Goal: Transaction & Acquisition: Purchase product/service

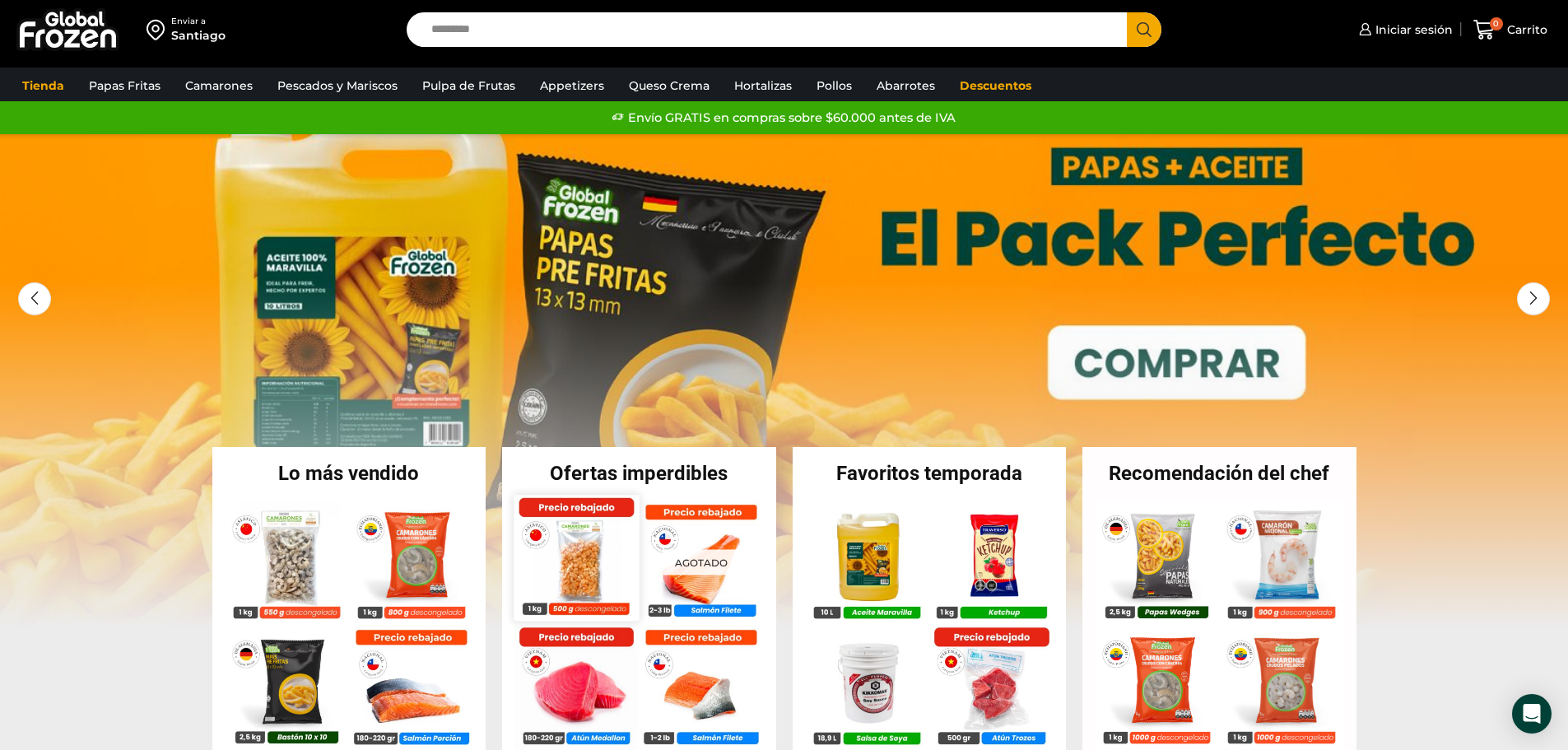
click at [576, 567] on img at bounding box center [577, 557] width 126 height 125
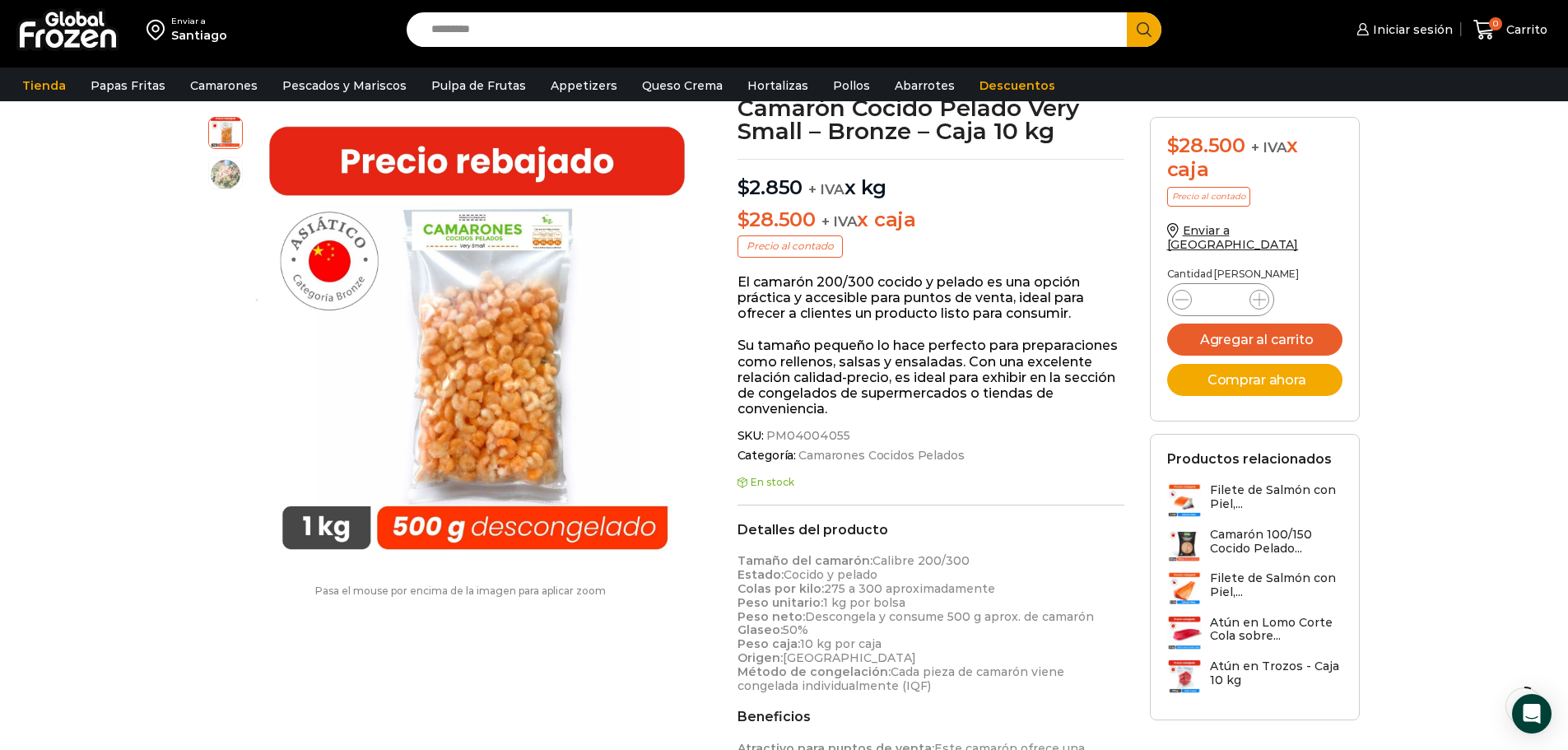
scroll to position [83, 0]
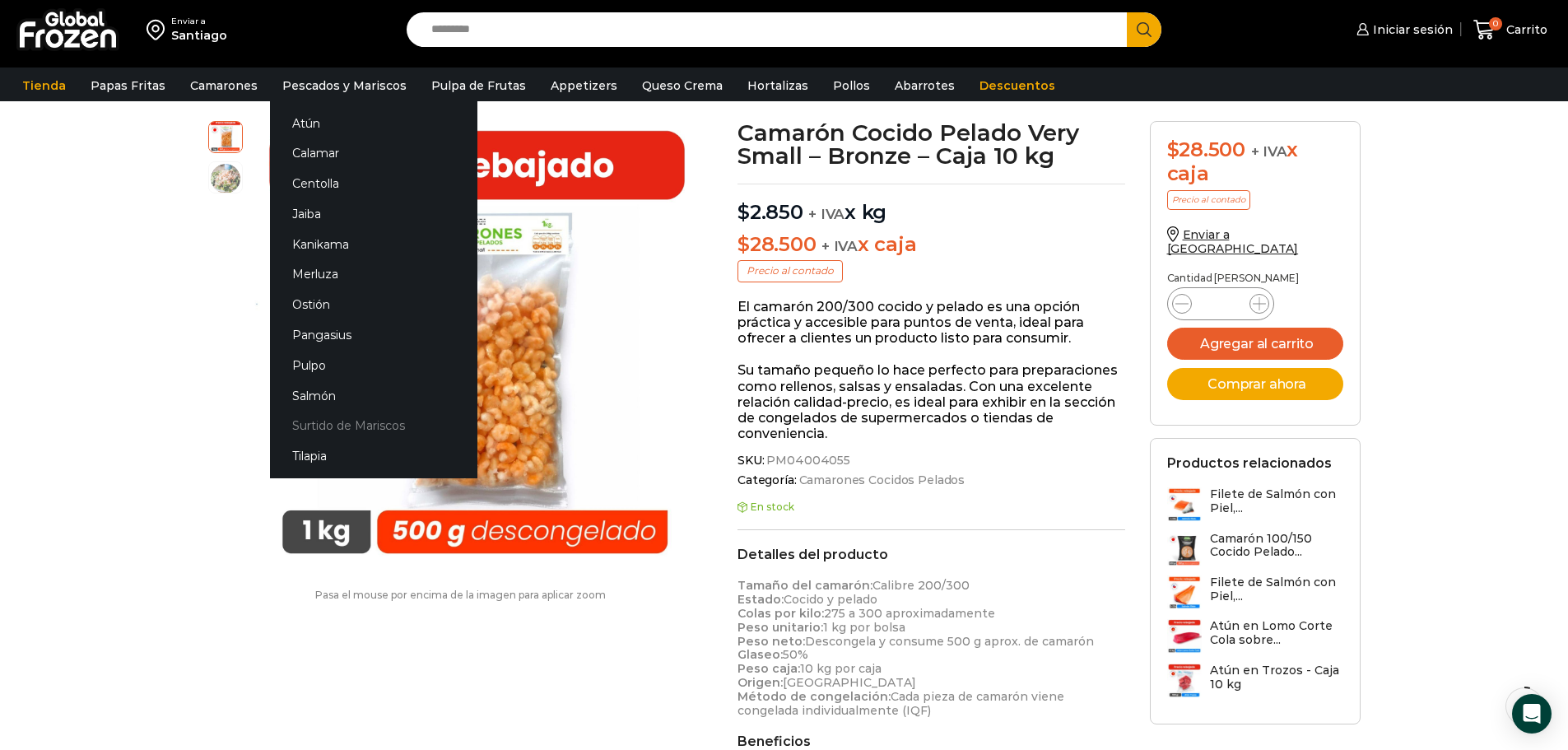
click at [320, 428] on link "Surtido de Mariscos" at bounding box center [374, 425] width 207 height 30
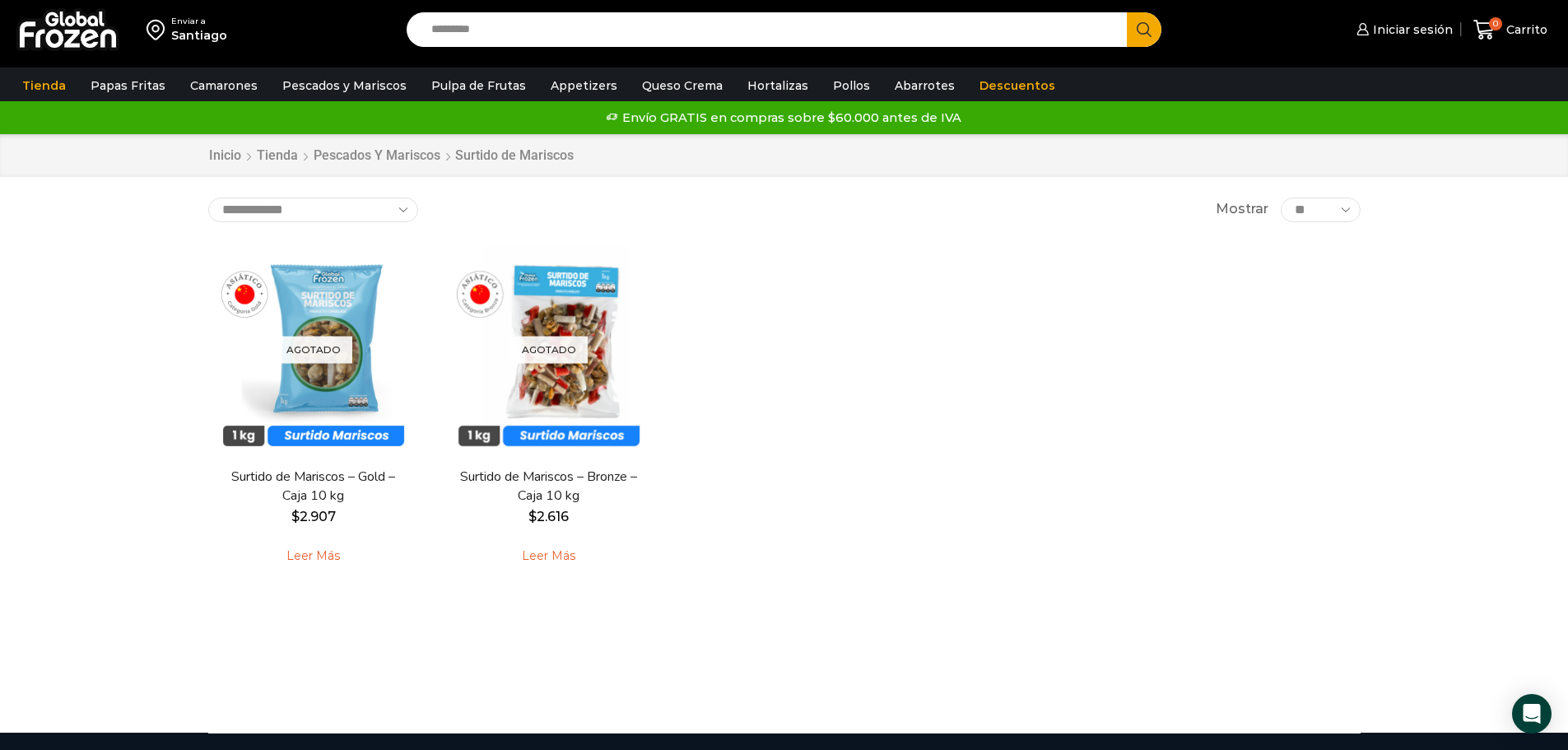
click at [976, 543] on div "Agotado Vista Rápida Surtido de Mariscos – Gold – Caja 10 kg $ 2.907 Leer más A…" at bounding box center [784, 414] width 1177 height 364
click at [463, 26] on input "Search input" at bounding box center [771, 30] width 697 height 35
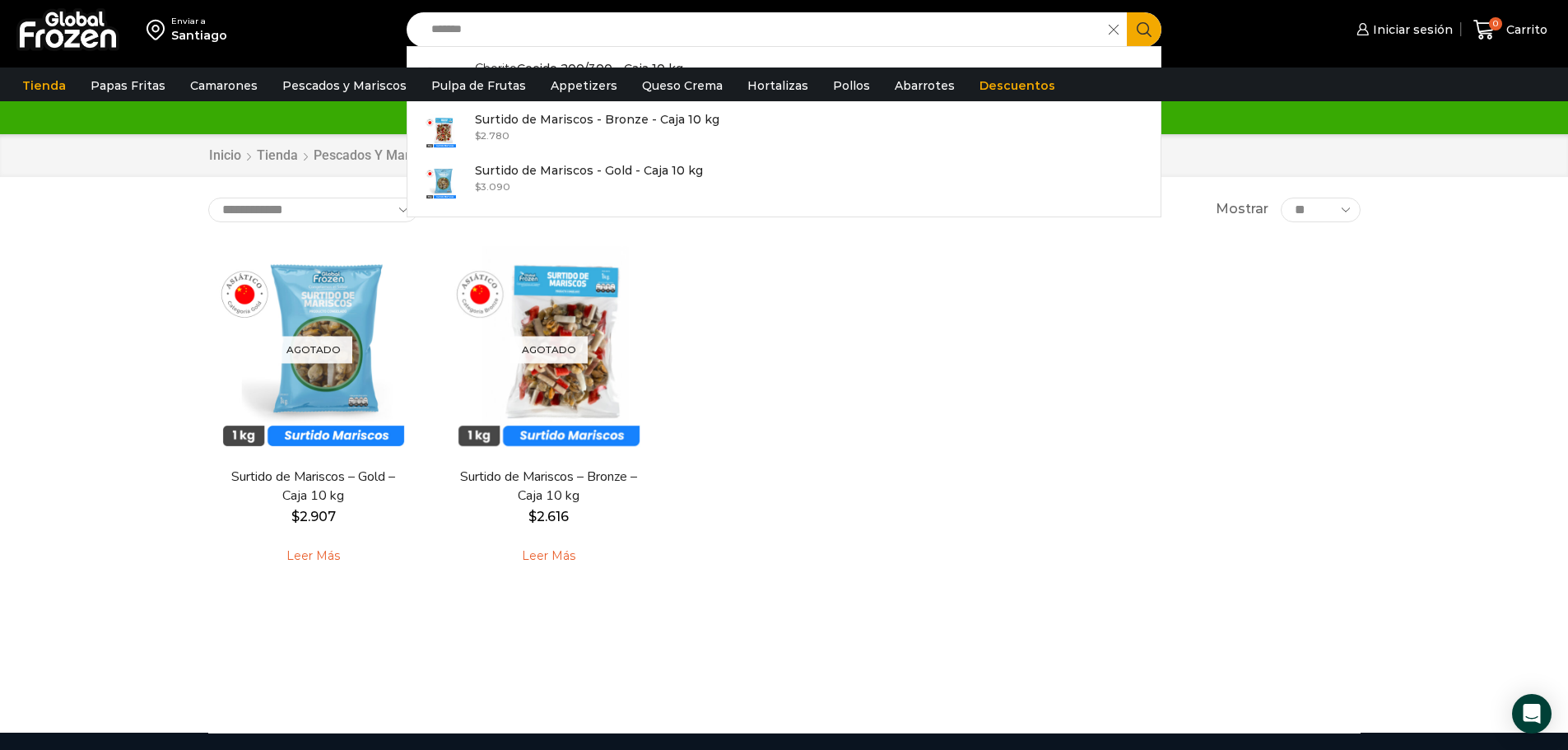
click at [812, 403] on div "Agotado Vista Rápida Surtido de Mariscos – Gold – Caja 10 kg $ 2.907 Leer más A…" at bounding box center [784, 414] width 1177 height 364
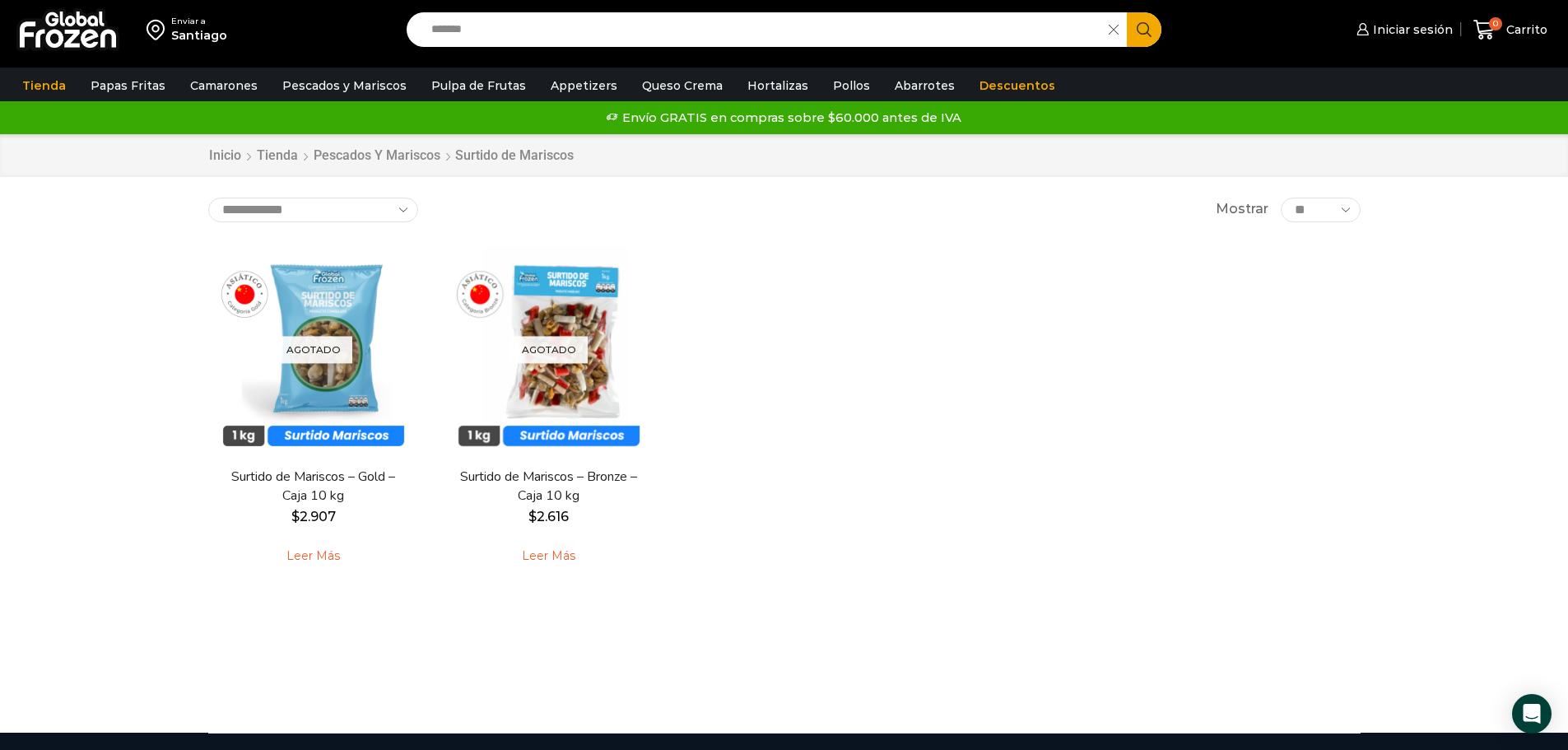
click at [963, 349] on div "Agotado Vista Rápida Surtido de Mariscos – Gold – Caja 10 kg $ 2.907 Leer más A…" at bounding box center [784, 414] width 1177 height 364
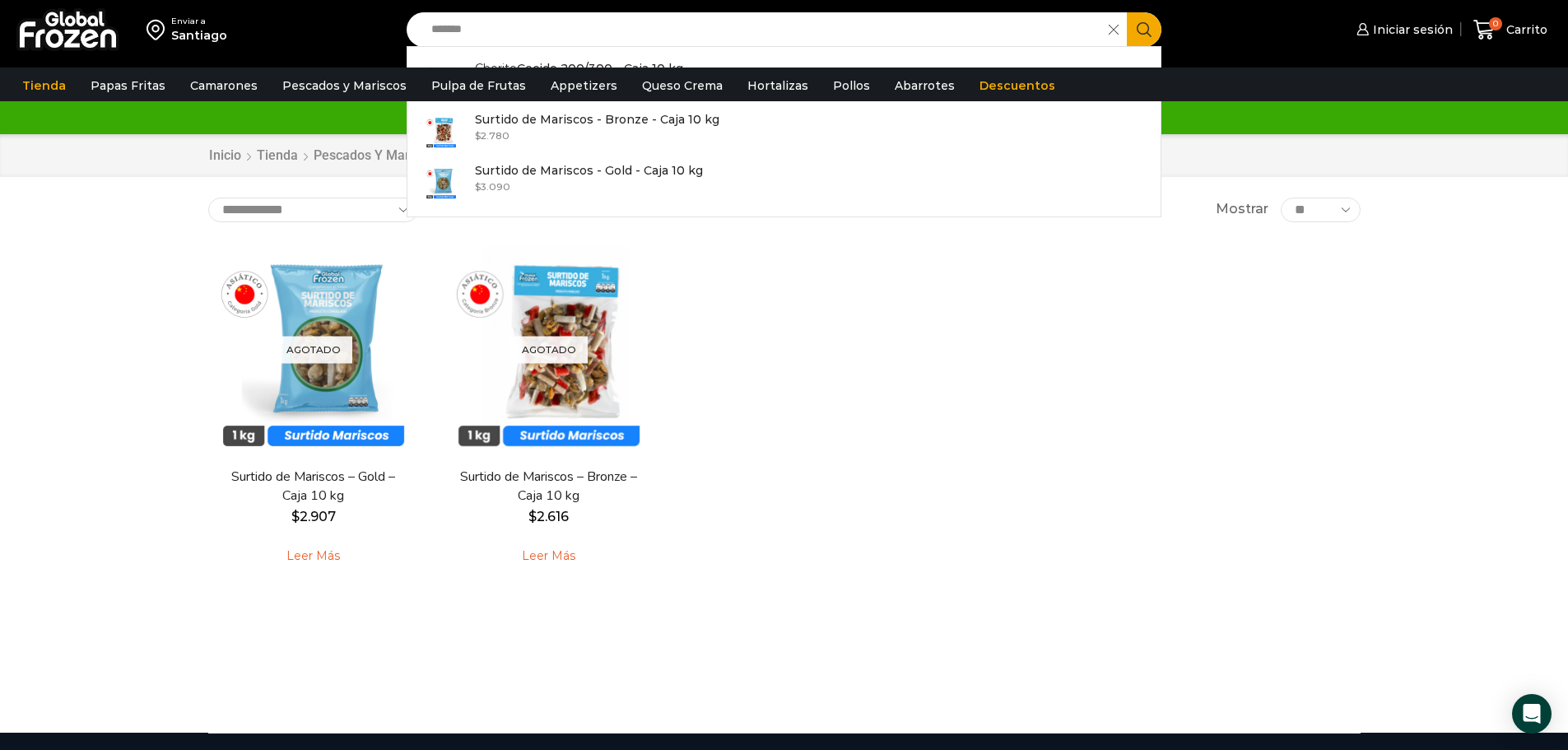
drag, startPoint x: 488, startPoint y: 32, endPoint x: 312, endPoint y: -4, distance: 179.6
click at [312, 0] on html "WordPress WooCommerce Themes Enviar a Santiago Search input ******* Search Chor…" at bounding box center [784, 540] width 1568 height 1081
drag, startPoint x: 898, startPoint y: 485, endPoint x: 711, endPoint y: 213, distance: 330.1
click at [906, 490] on div "Agotado Vista Rápida Surtido de Mariscos – Gold – Caja 10 kg $ 2.907 Leer más A…" at bounding box center [784, 414] width 1177 height 364
drag, startPoint x: 499, startPoint y: 29, endPoint x: 243, endPoint y: -2, distance: 257.9
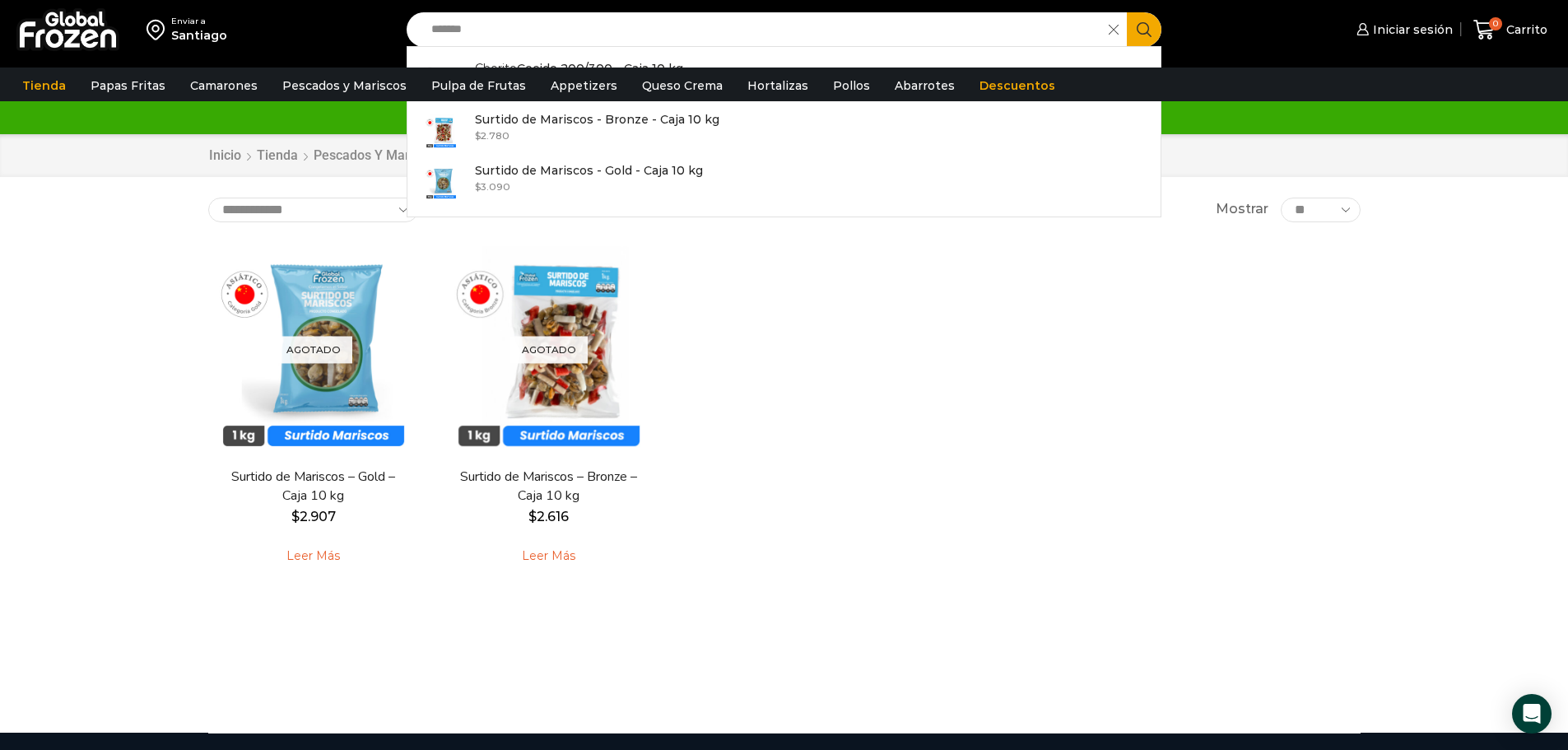
click at [243, 0] on html "WordPress WooCommerce Themes Enviar a Santiago Search input ******* Search Chor…" at bounding box center [784, 540] width 1568 height 1081
type input "*******"
click at [1127, 13] on button "Search" at bounding box center [1144, 30] width 35 height 35
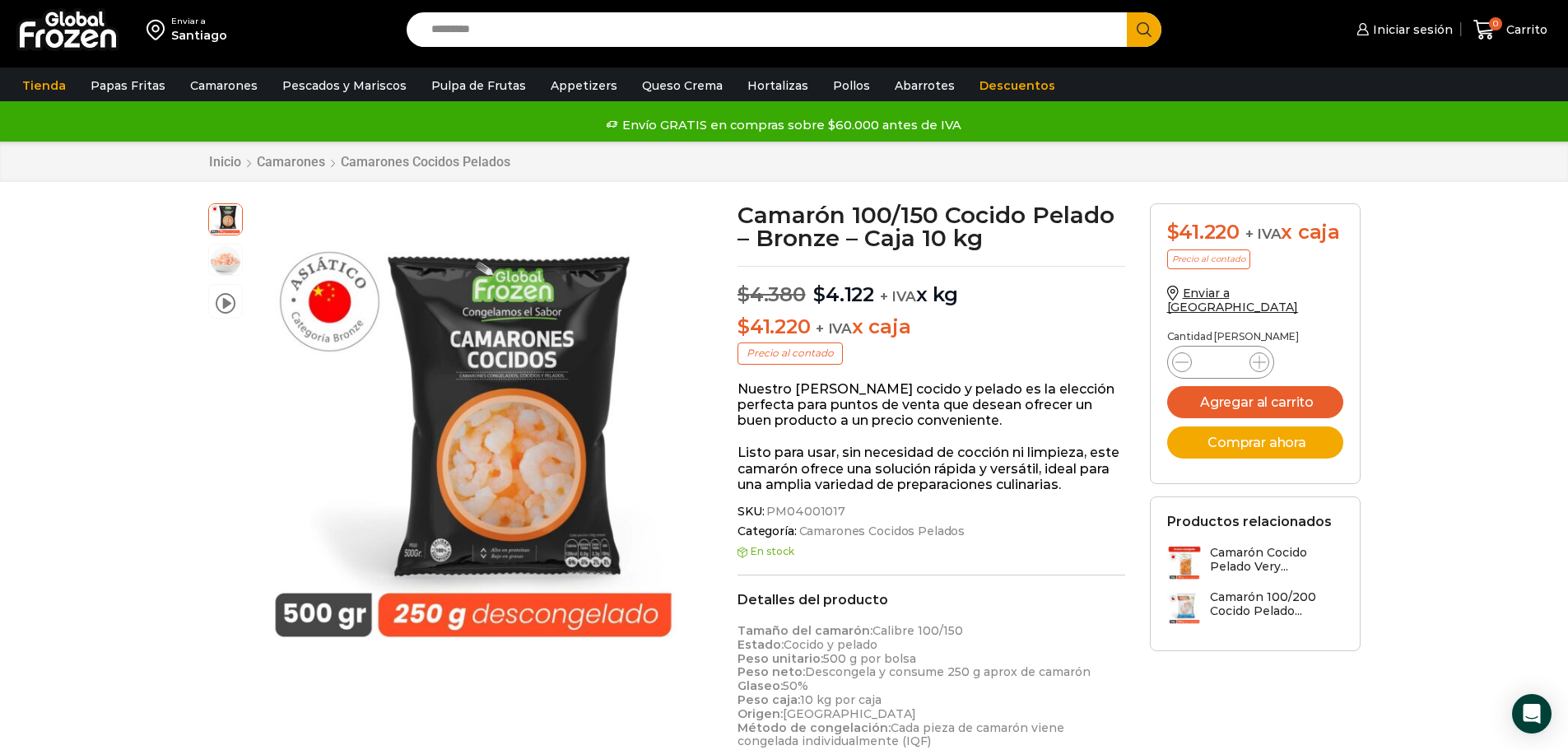
click at [505, 39] on input "Search input" at bounding box center [771, 30] width 697 height 35
type input "*******"
click at [1127, 13] on button "Search" at bounding box center [1144, 30] width 35 height 35
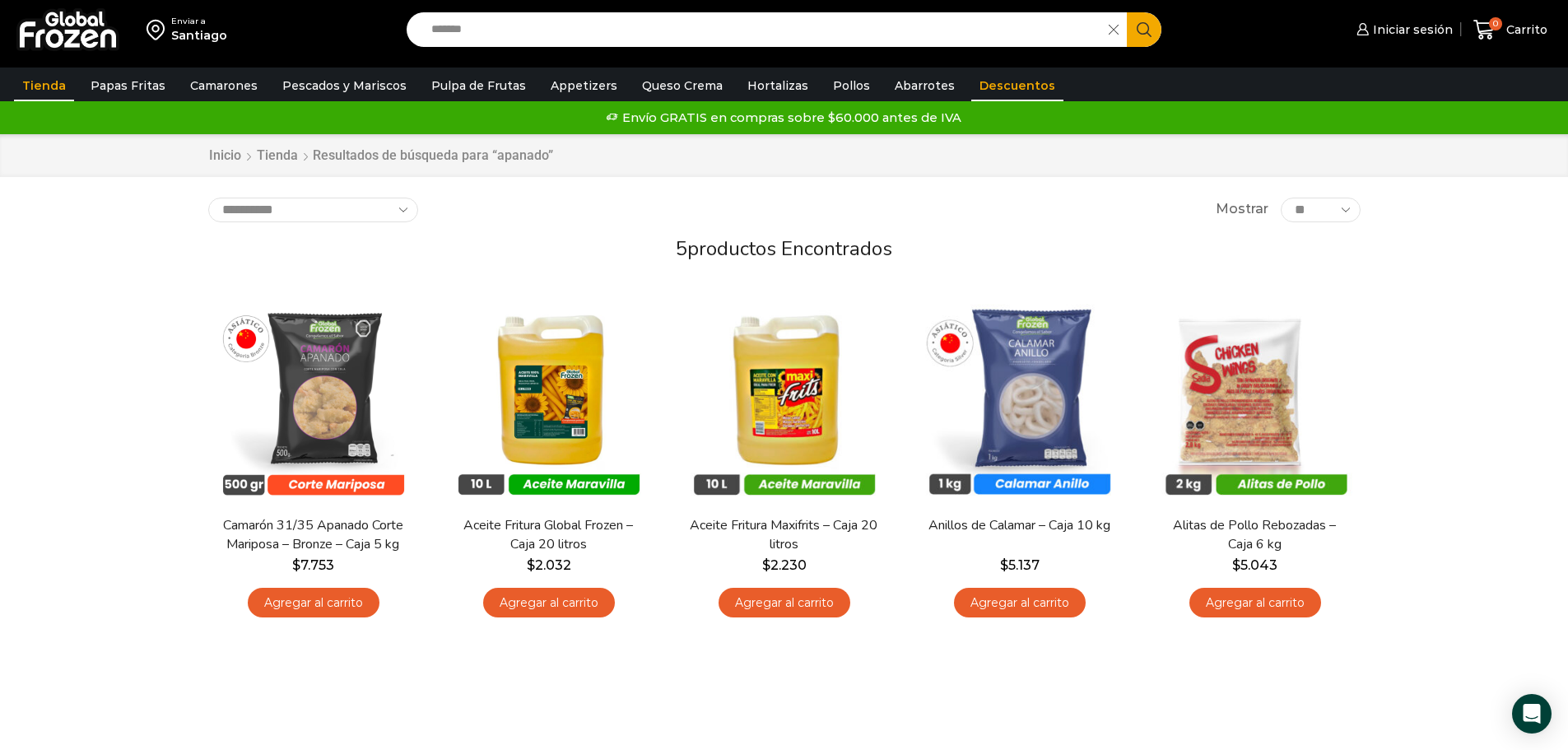
click at [974, 86] on link "Descuentos" at bounding box center [1017, 85] width 92 height 31
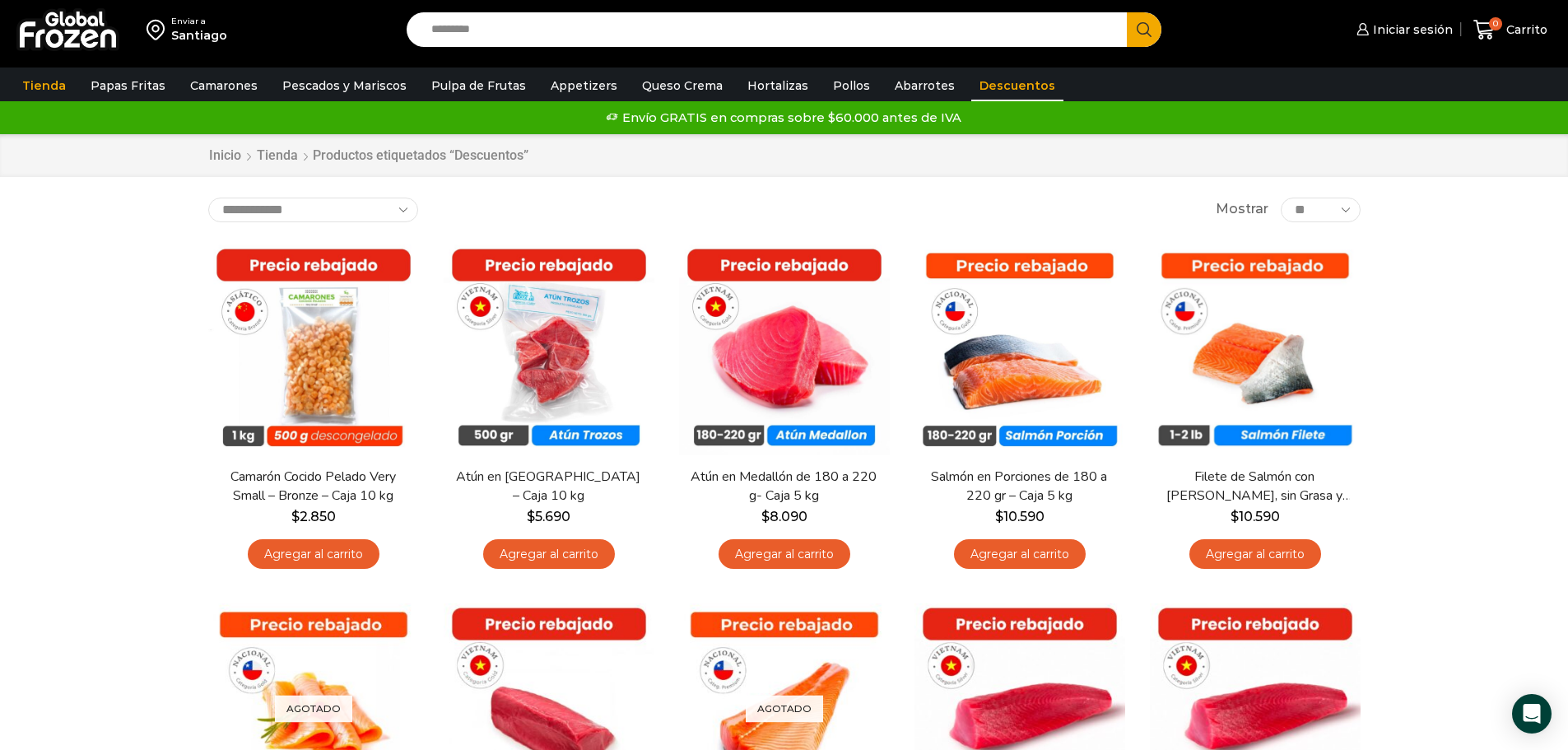
click at [459, 35] on input "Search input" at bounding box center [771, 30] width 697 height 35
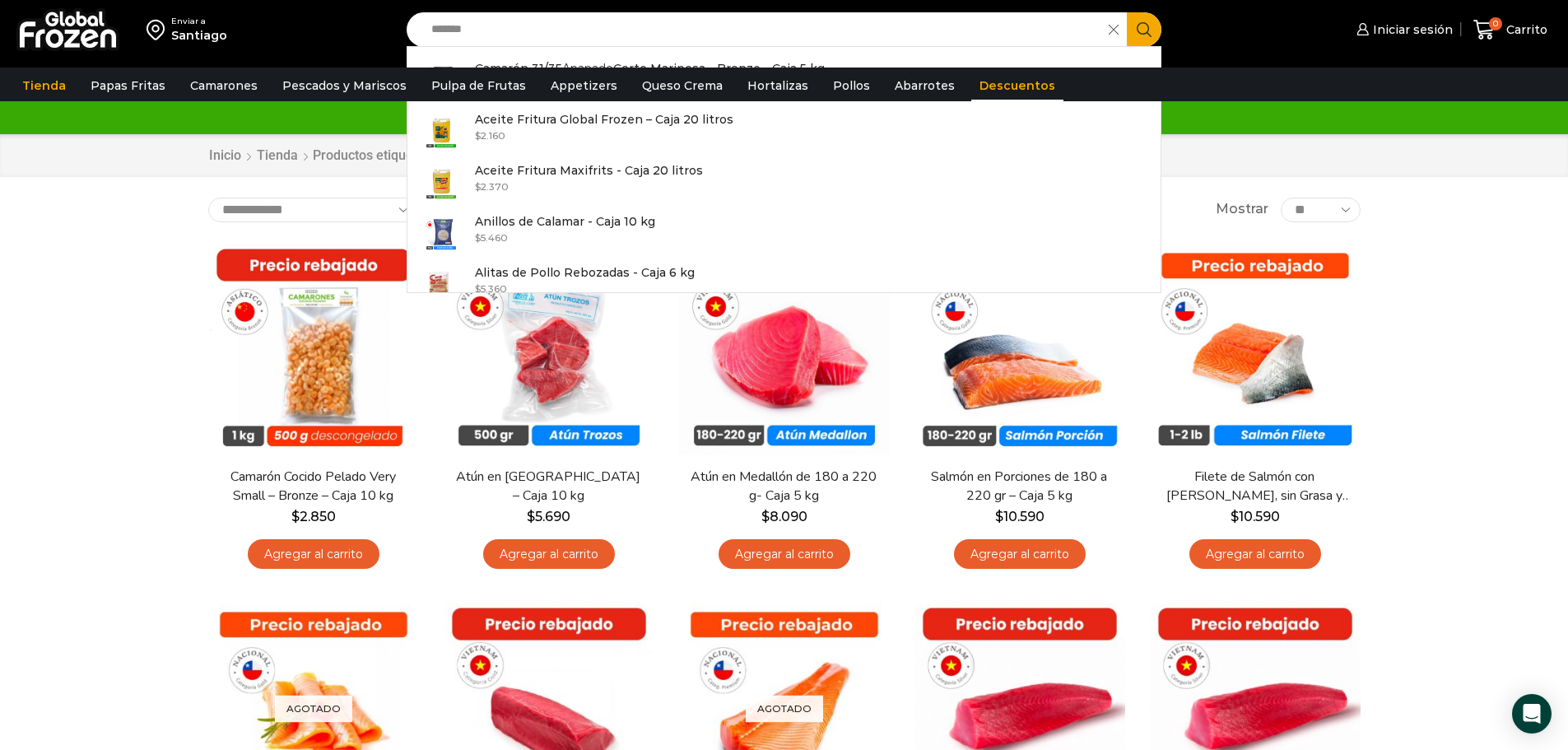
type input "*******"
click at [1127, 13] on button "Search" at bounding box center [1144, 30] width 35 height 35
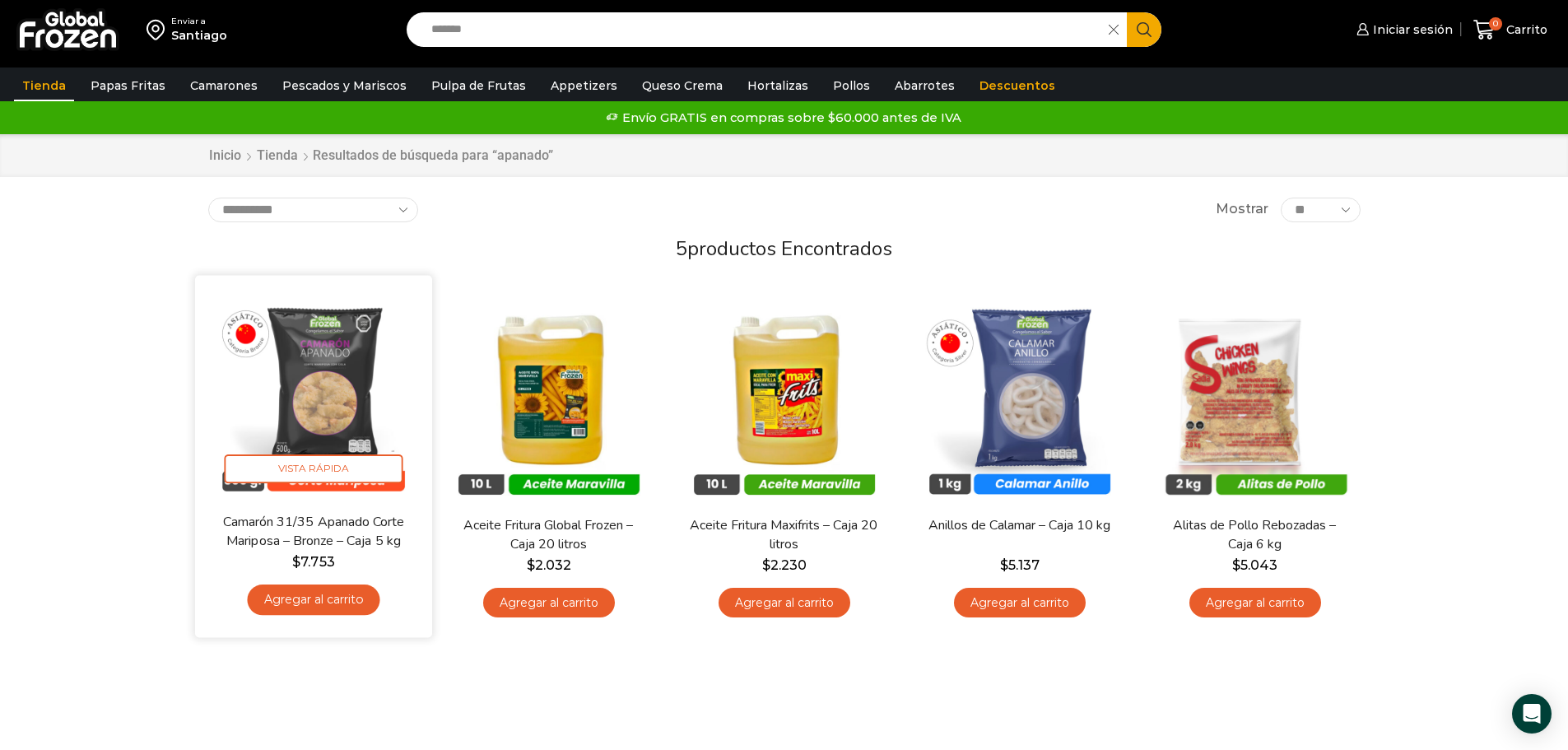
click at [293, 368] on img at bounding box center [314, 394] width 213 height 213
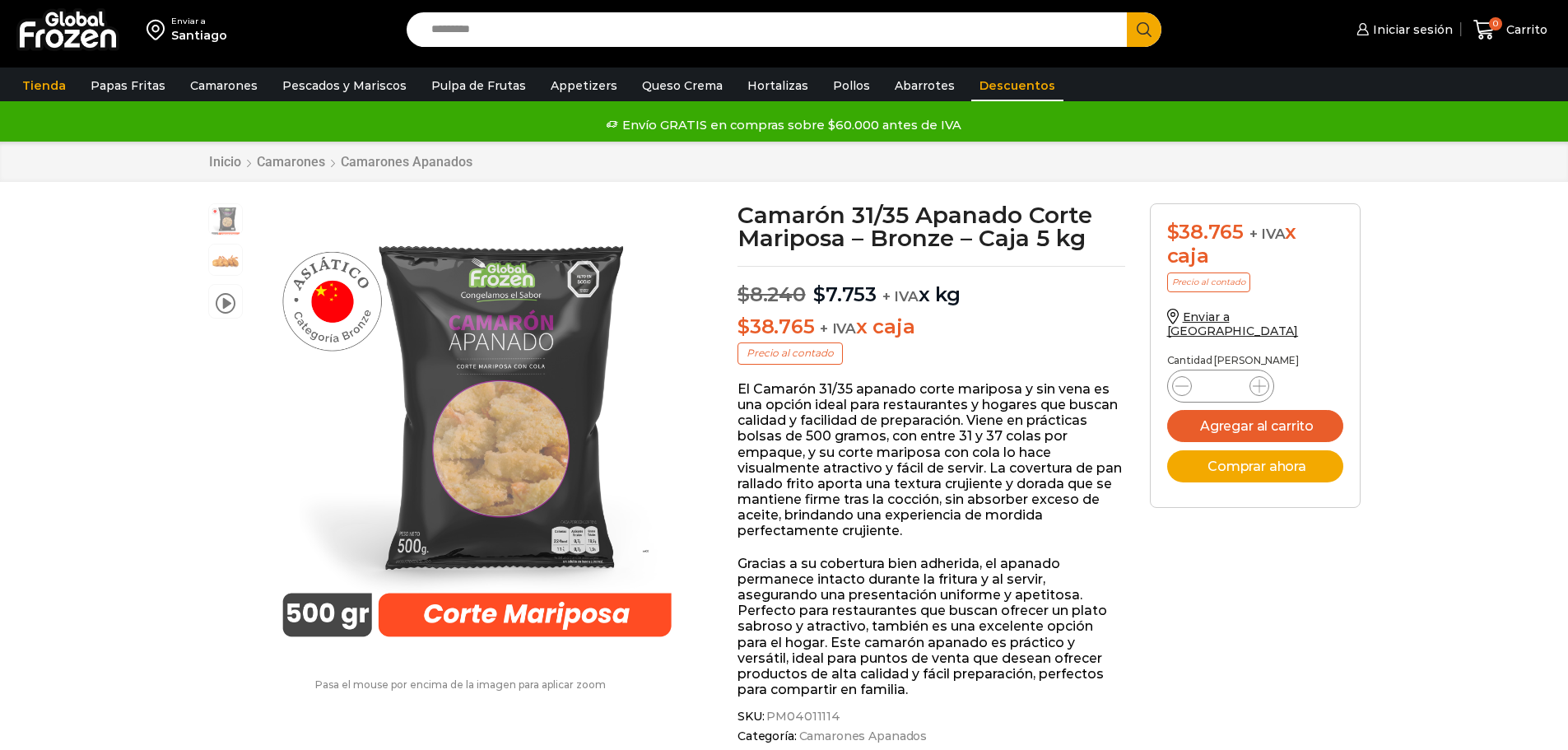
scroll to position [1, 0]
click at [977, 88] on link "Descuentos" at bounding box center [1017, 85] width 92 height 31
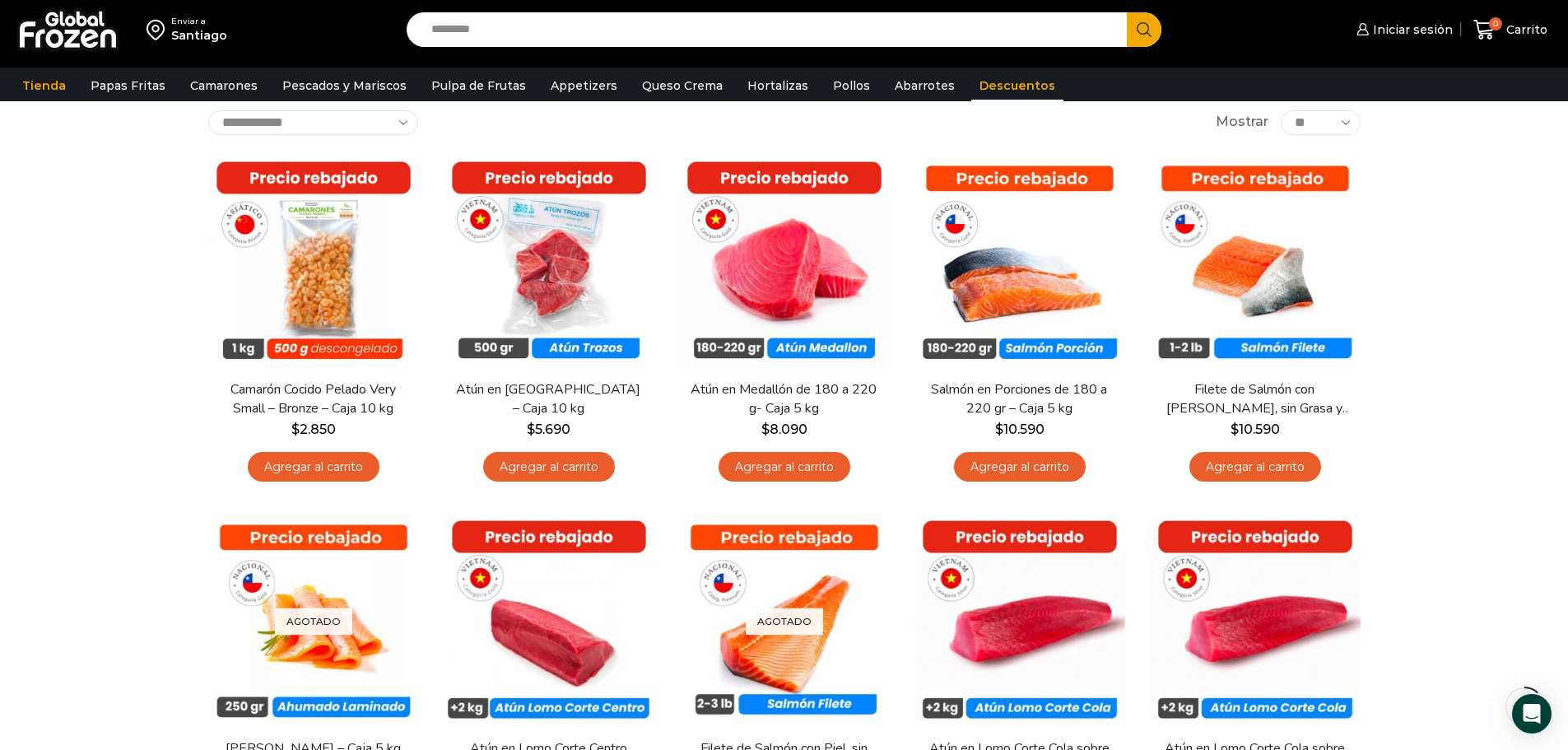
scroll to position [83, 0]
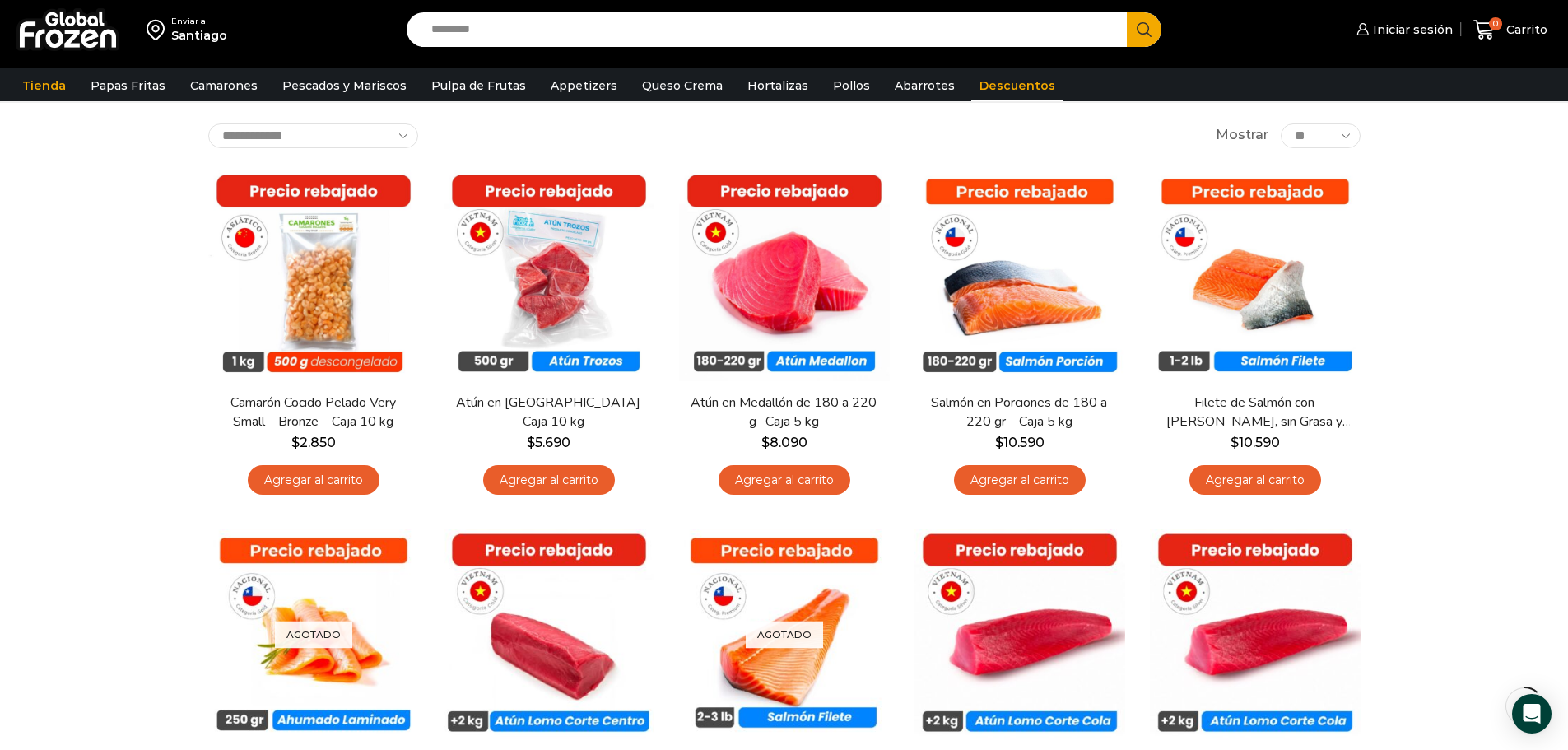
click at [156, 262] on div "Enviar a Santiago Search input Search Iniciar sesión" at bounding box center [784, 467] width 1568 height 1100
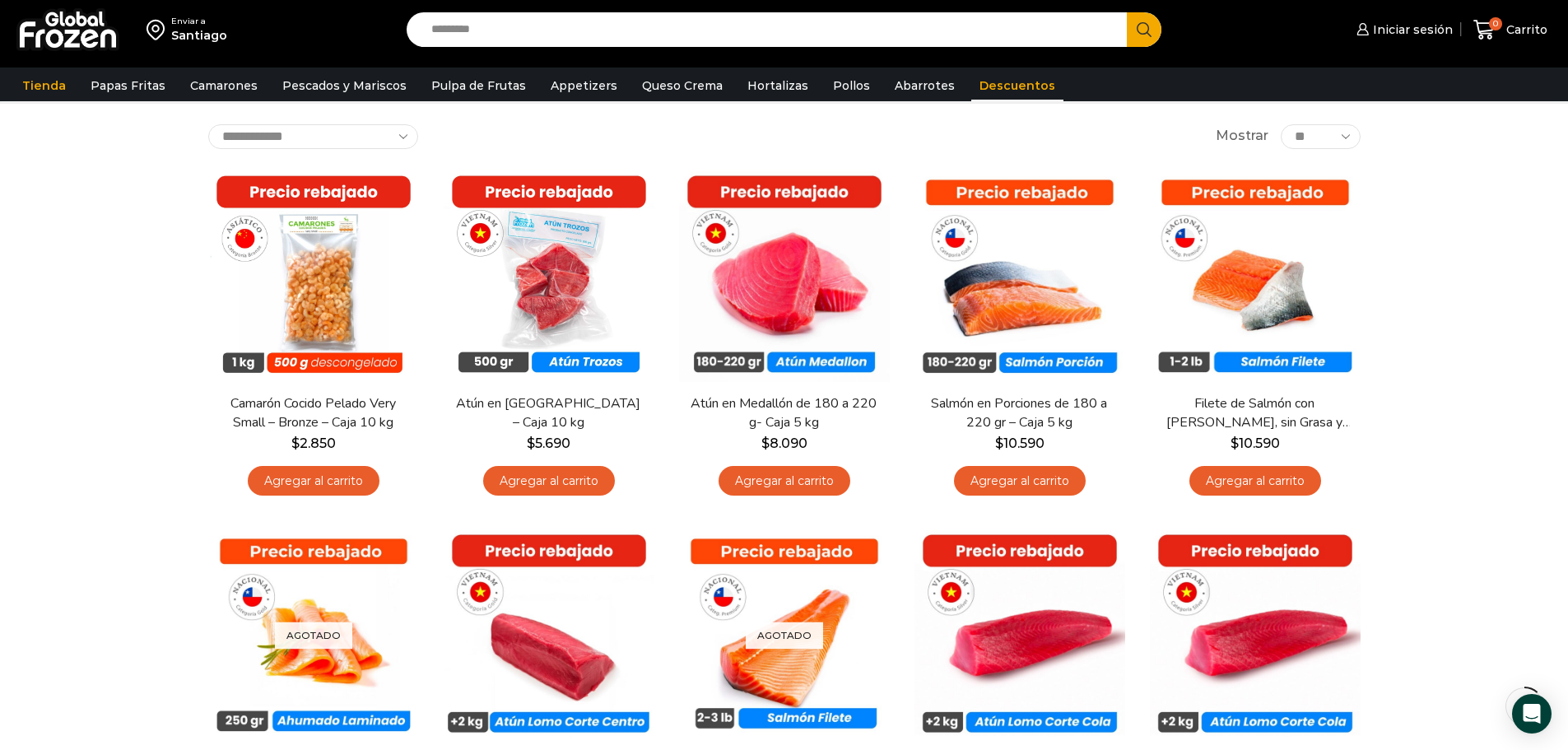
scroll to position [83, 0]
